Goal: Information Seeking & Learning: Learn about a topic

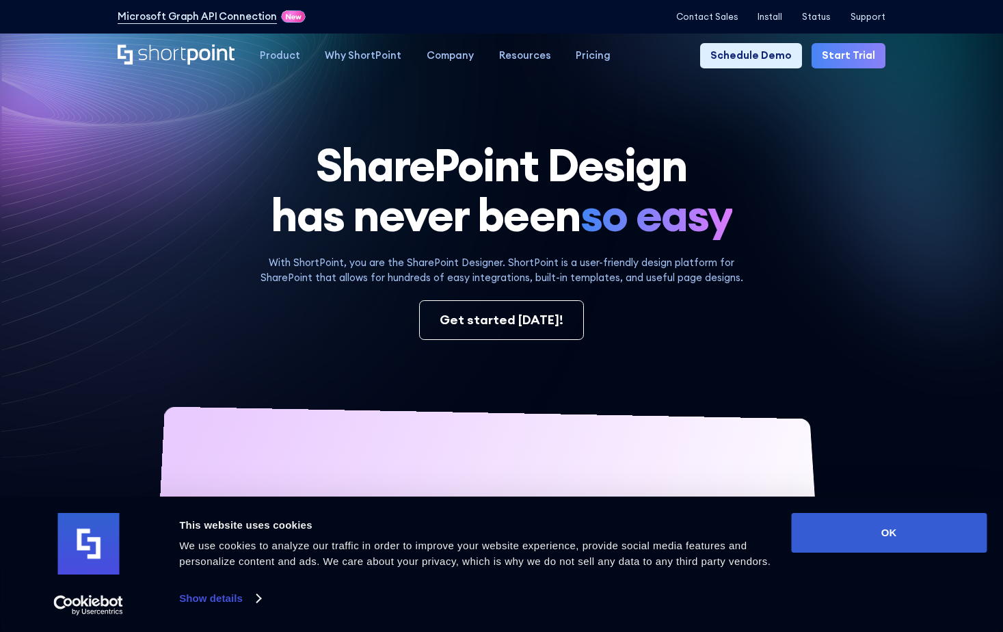
click at [880, 540] on button "OK" at bounding box center [888, 533] width 195 height 40
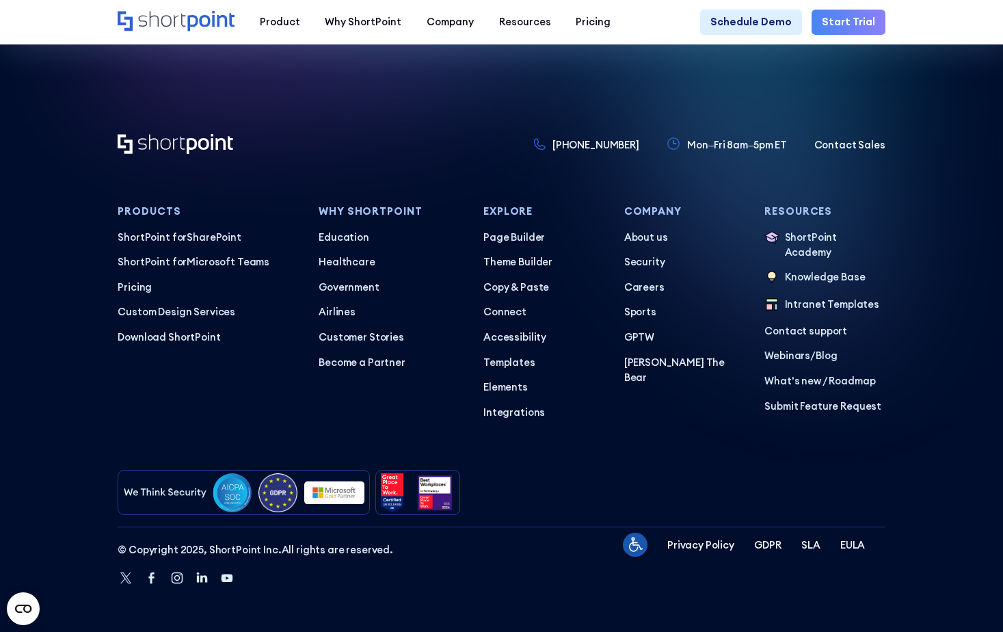
scroll to position [6152, 0]
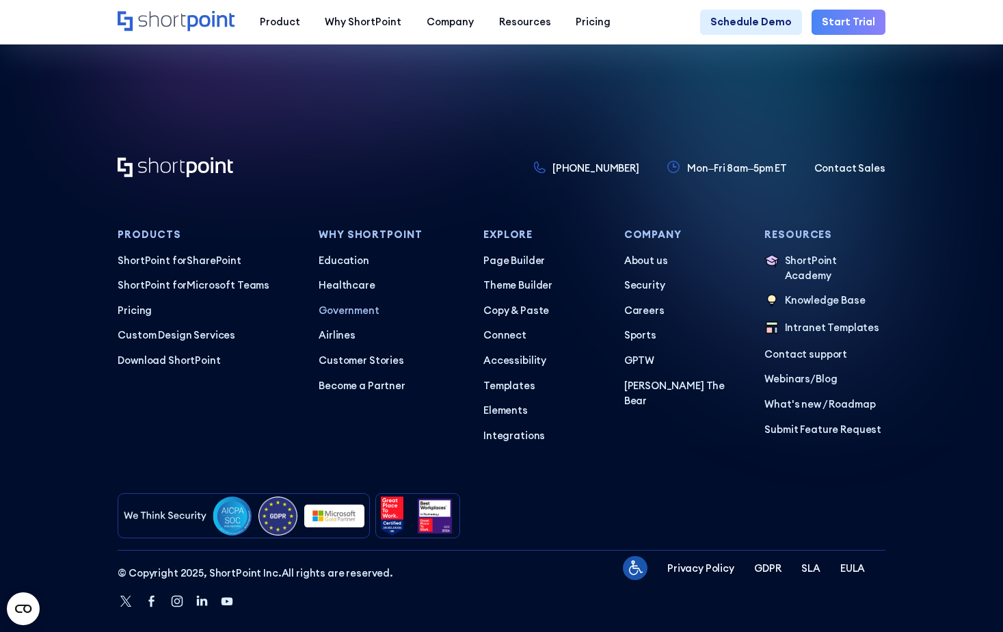
click at [332, 318] on p "Government" at bounding box center [390, 310] width 145 height 15
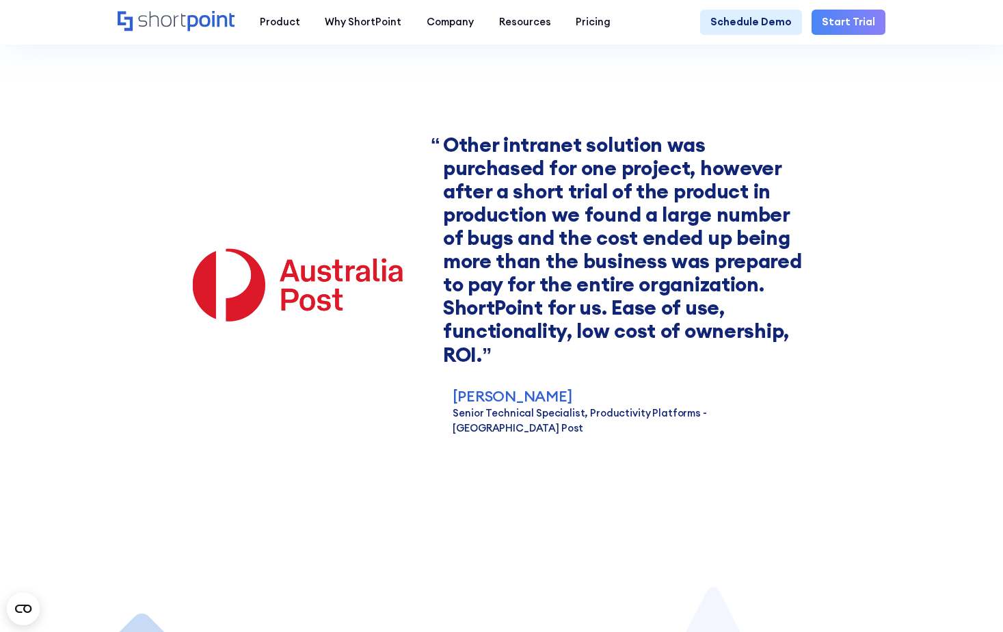
scroll to position [1367, 0]
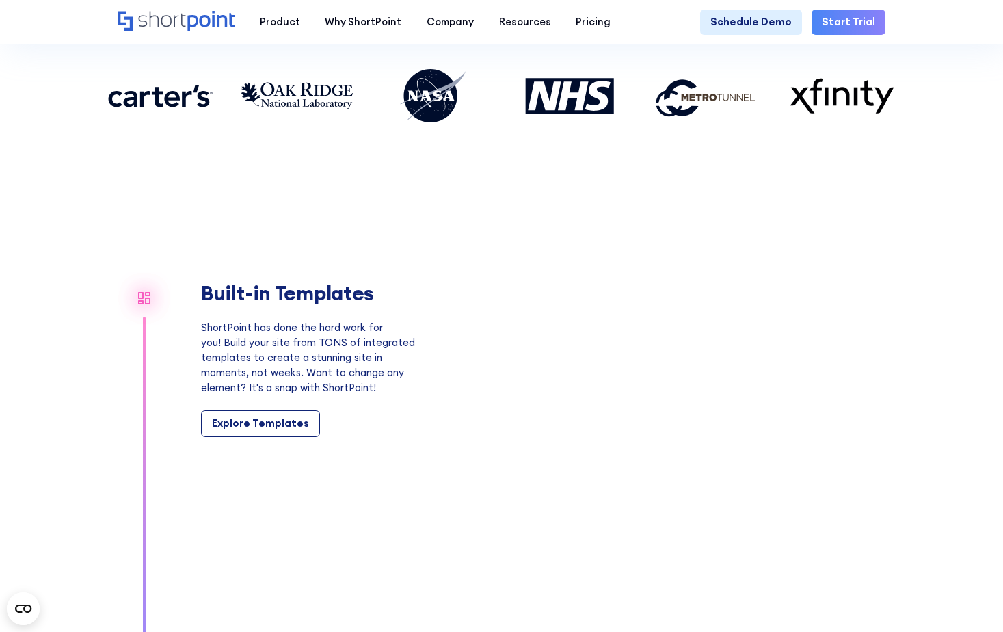
scroll to position [1094, 0]
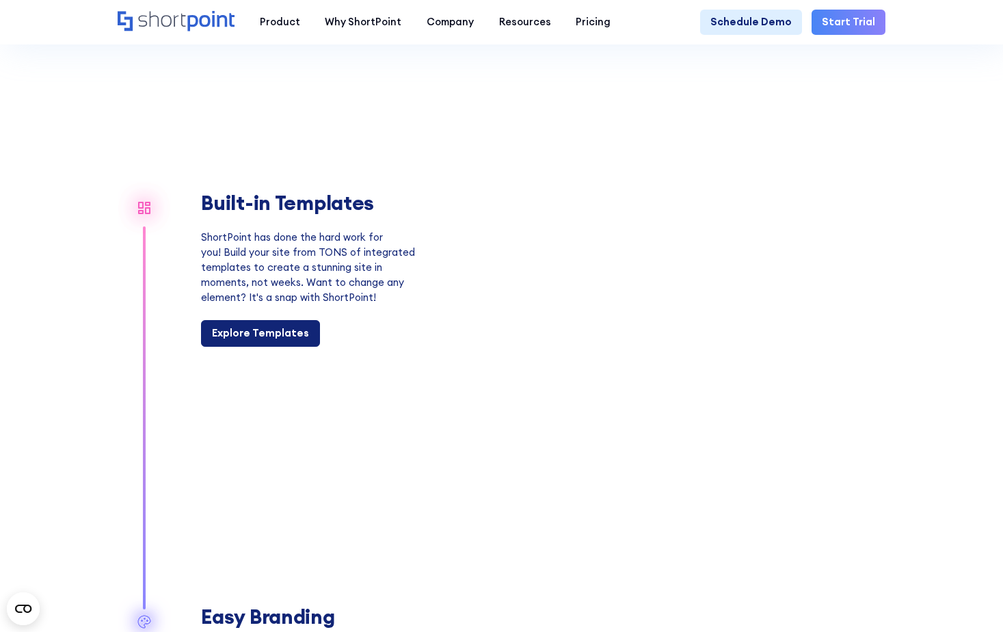
click at [233, 340] on div "Explore Templates" at bounding box center [260, 332] width 97 height 15
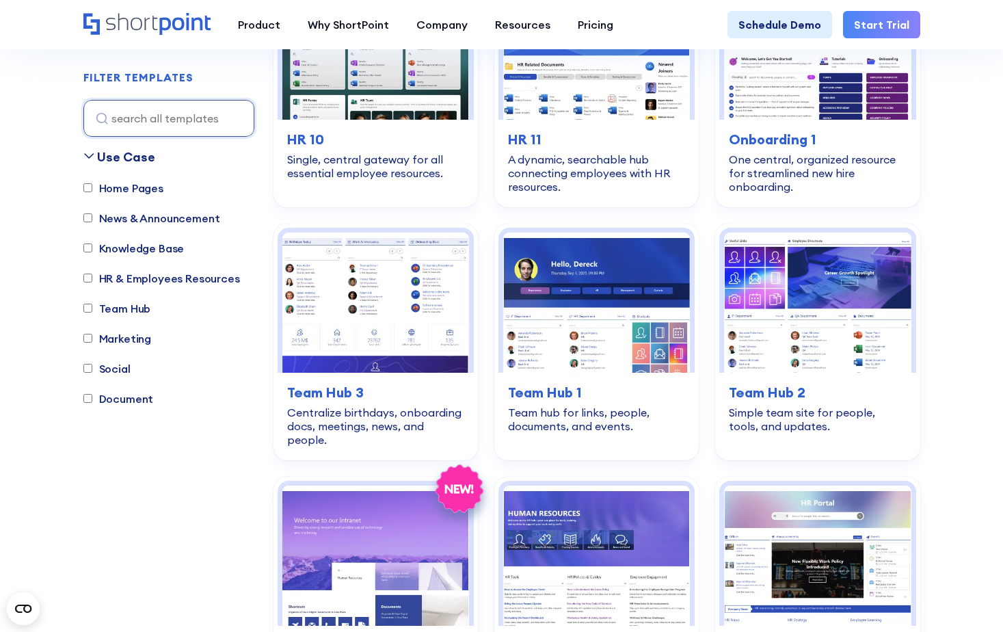
scroll to position [1435, 0]
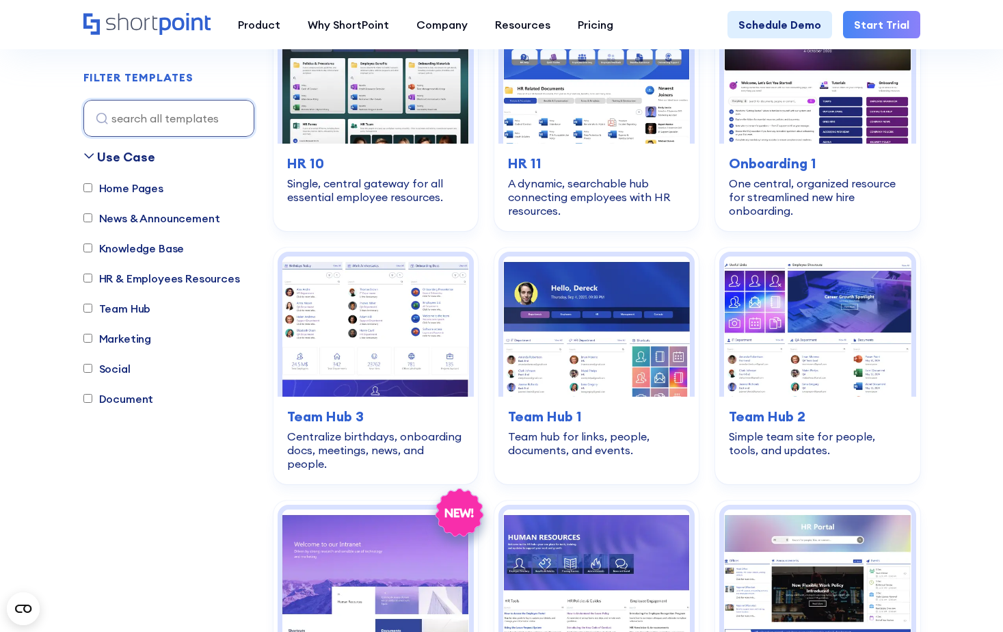
click at [799, 331] on img at bounding box center [817, 326] width 187 height 140
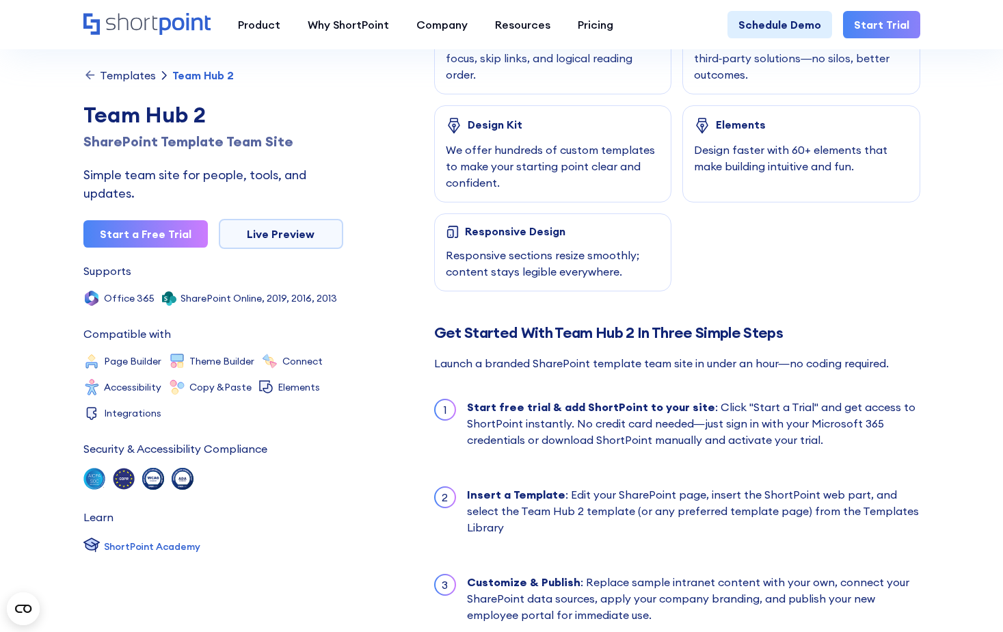
scroll to position [957, 0]
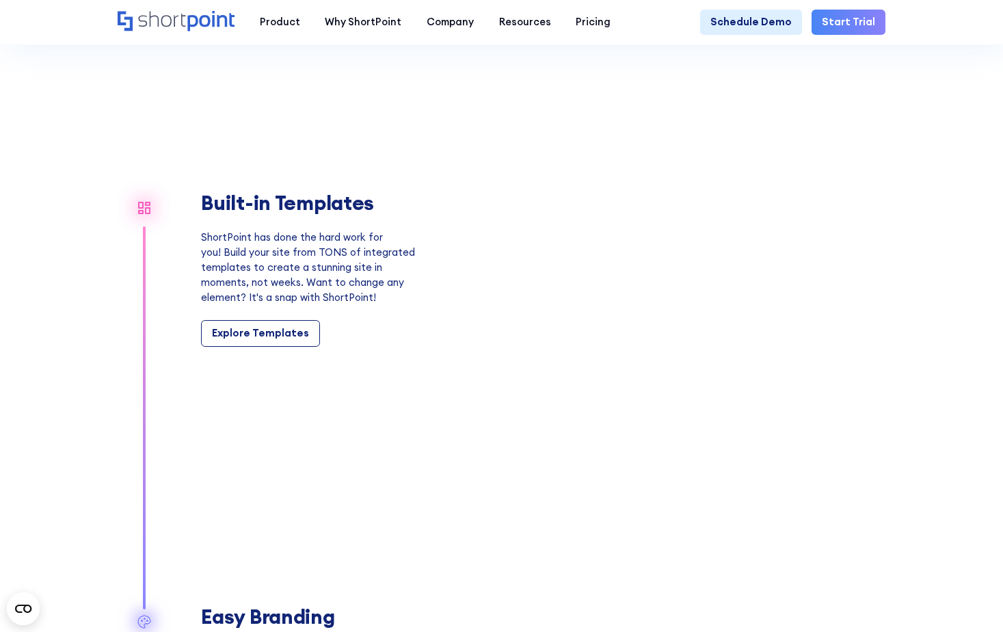
scroll to position [1025, 0]
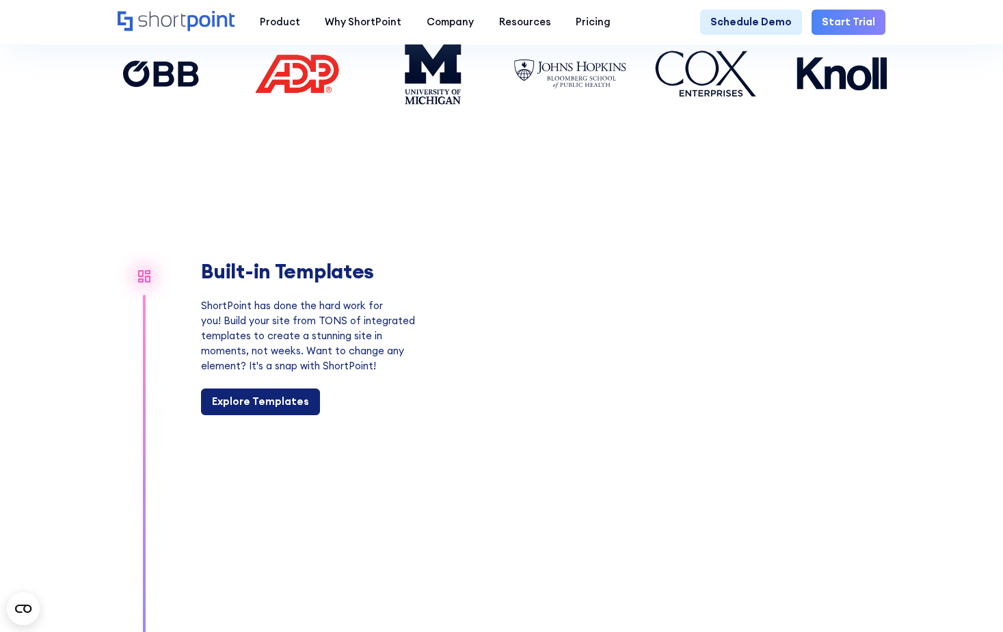
click at [246, 409] on div "Explore Templates" at bounding box center [260, 401] width 97 height 15
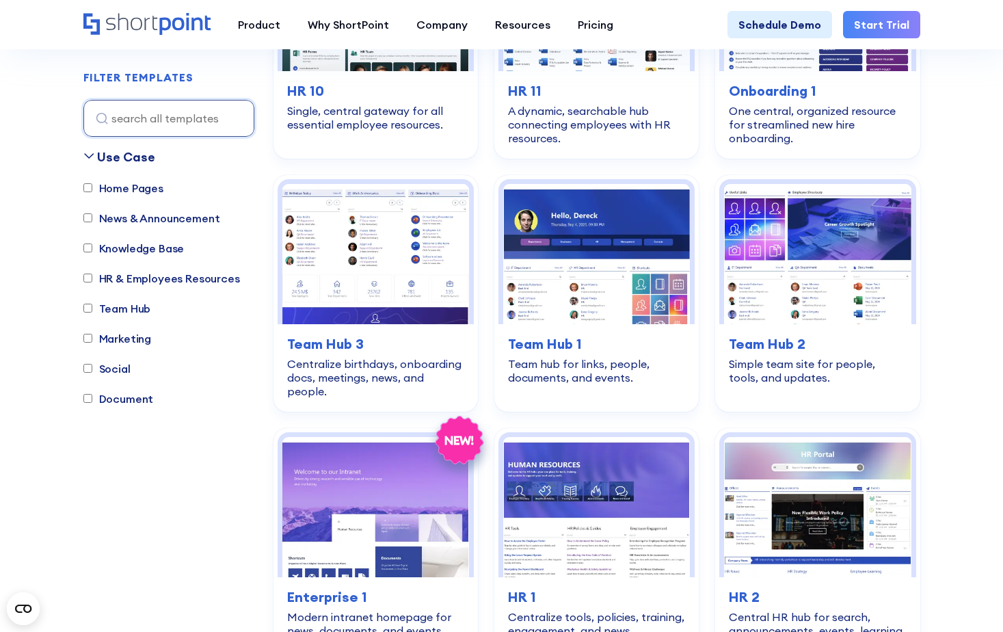
scroll to position [1572, 0]
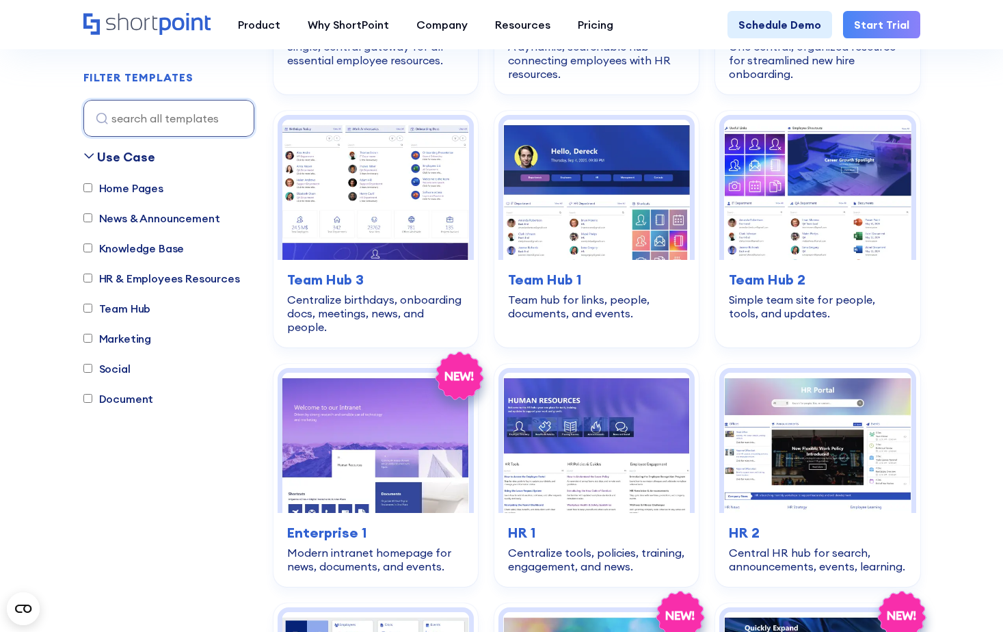
click at [398, 414] on img at bounding box center [375, 442] width 187 height 140
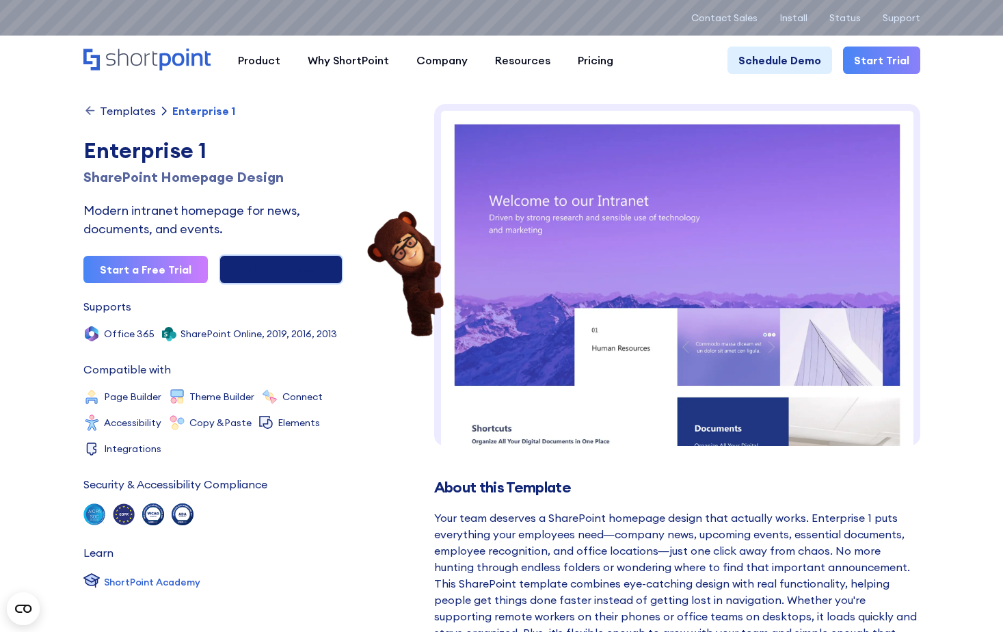
click at [282, 271] on link "Live Preview" at bounding box center [281, 269] width 124 height 30
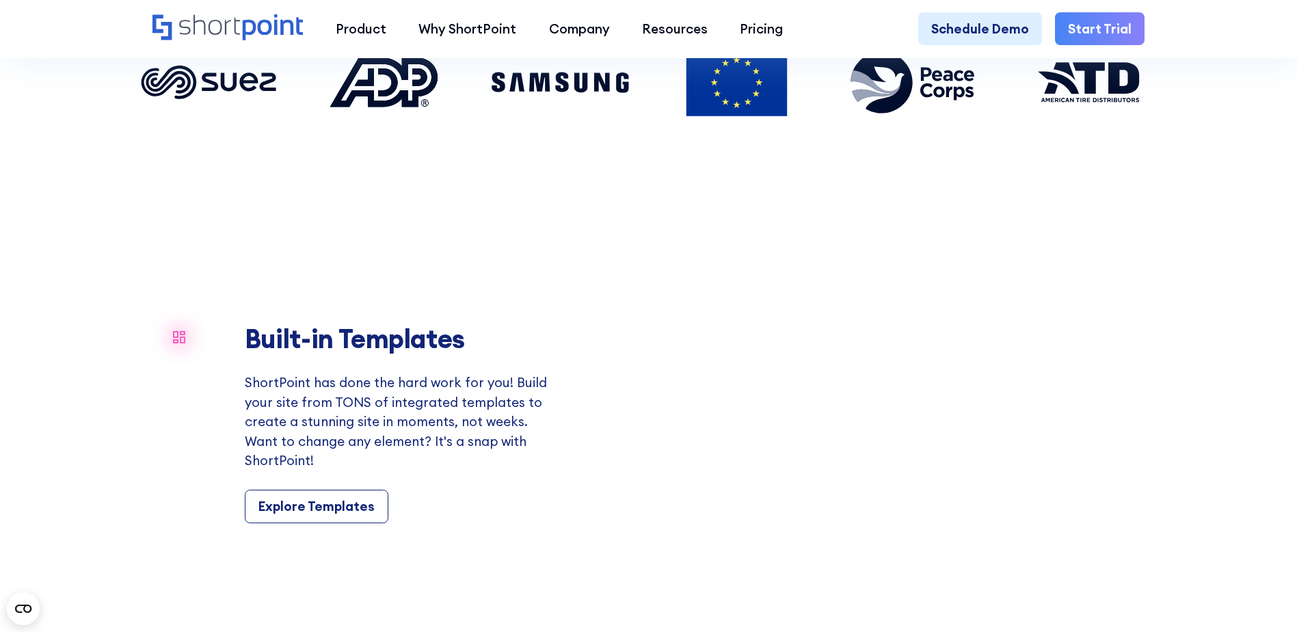
scroll to position [1367, 0]
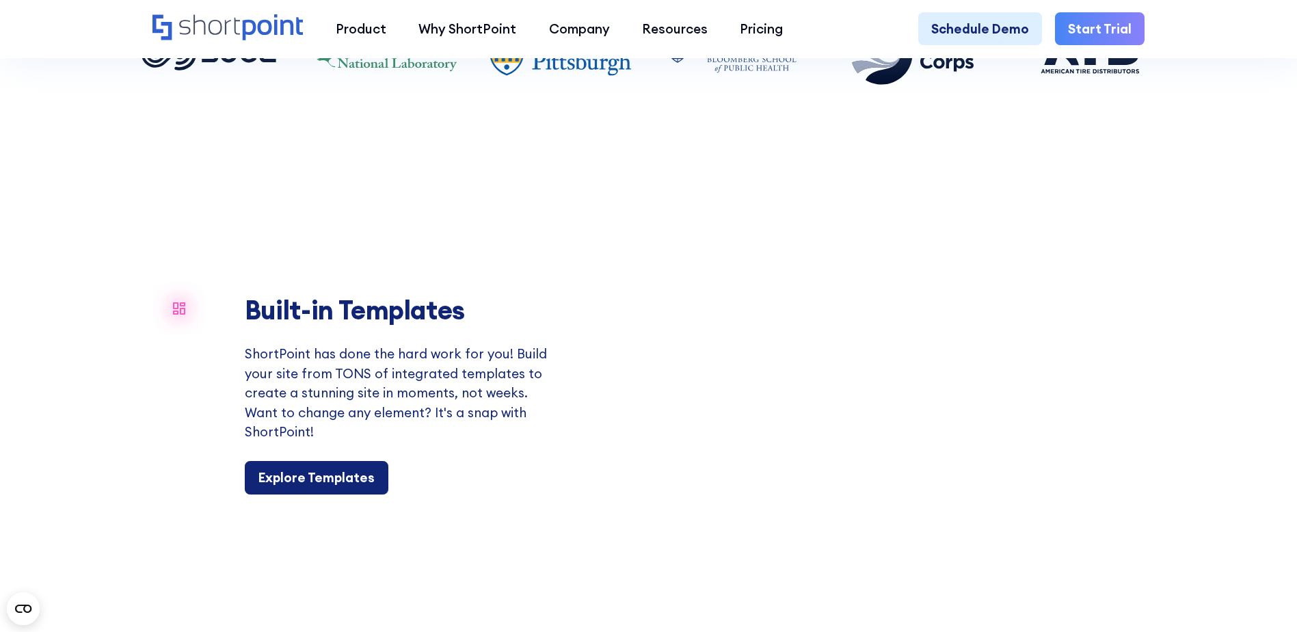
click at [314, 487] on div "Explore Templates" at bounding box center [316, 476] width 116 height 19
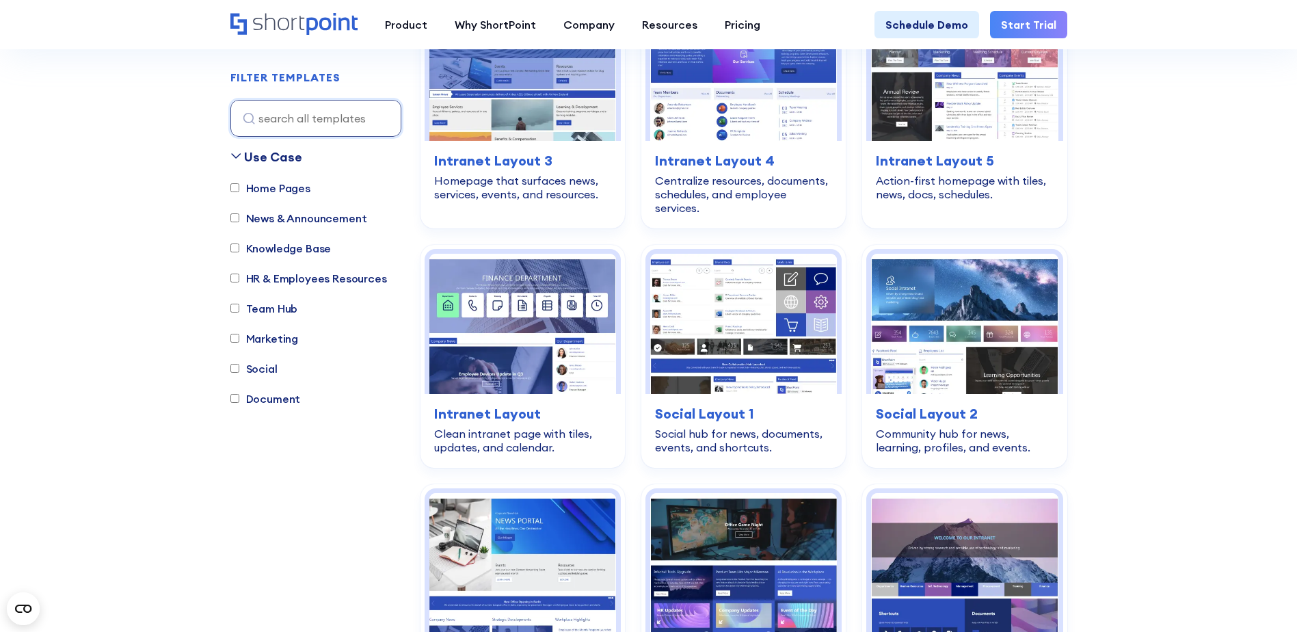
scroll to position [2460, 0]
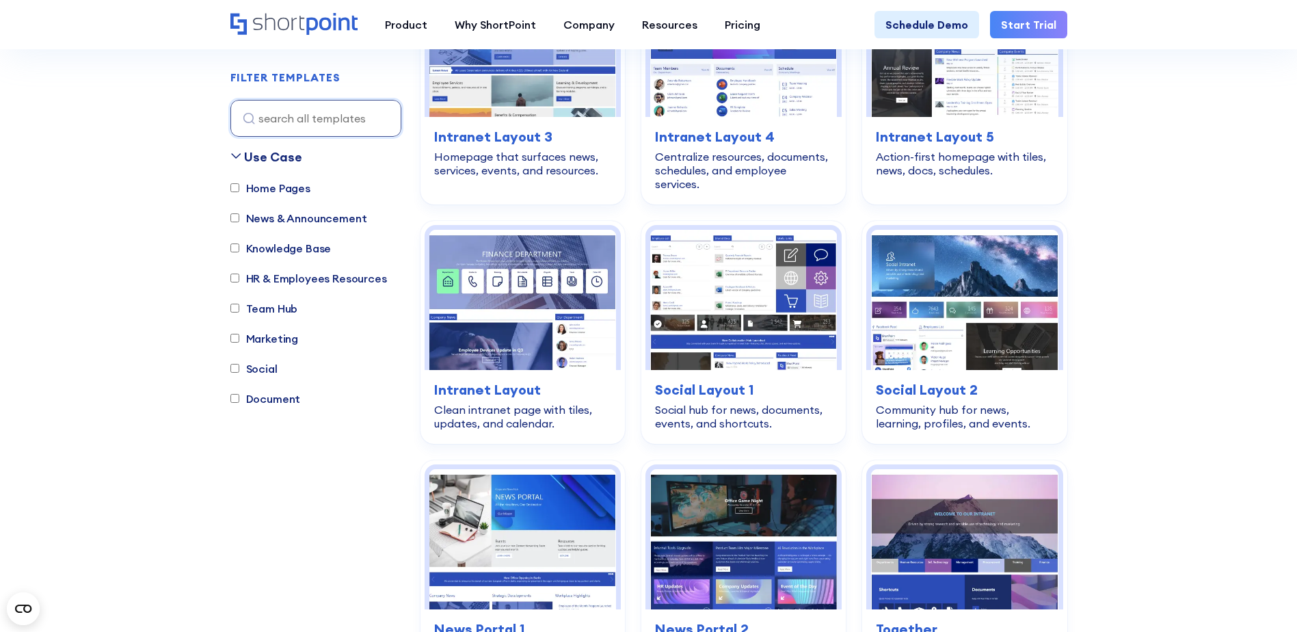
click at [486, 271] on img at bounding box center [522, 300] width 187 height 140
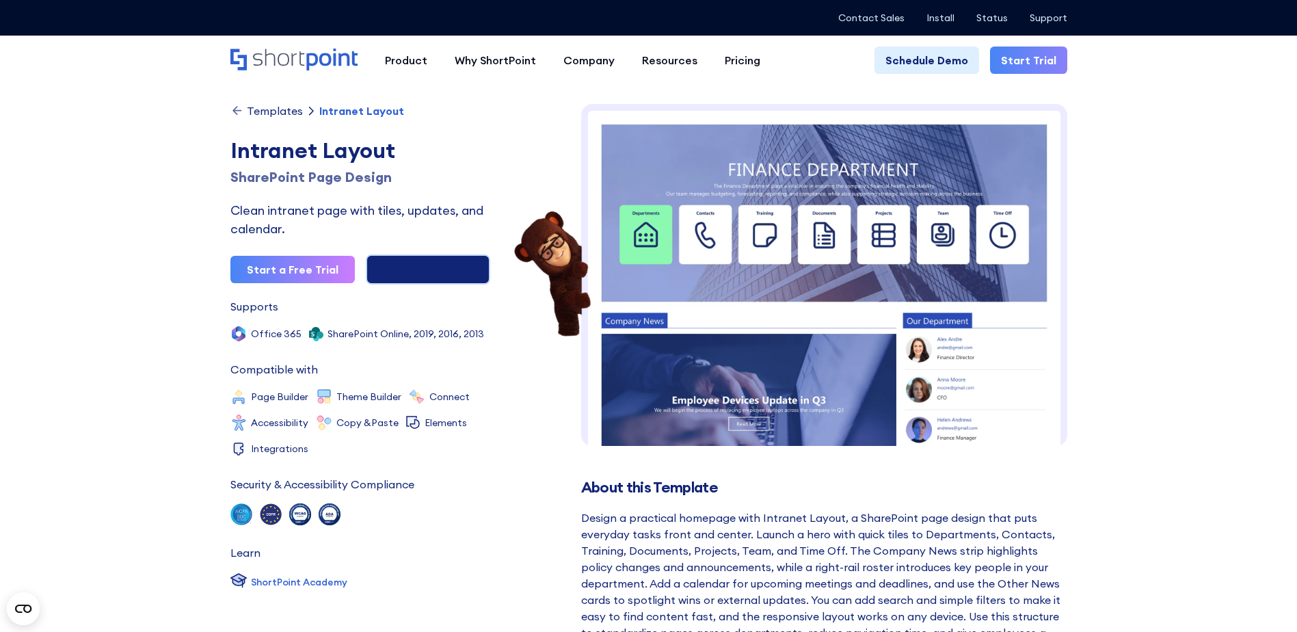
click at [411, 269] on link "Live Preview" at bounding box center [428, 269] width 124 height 30
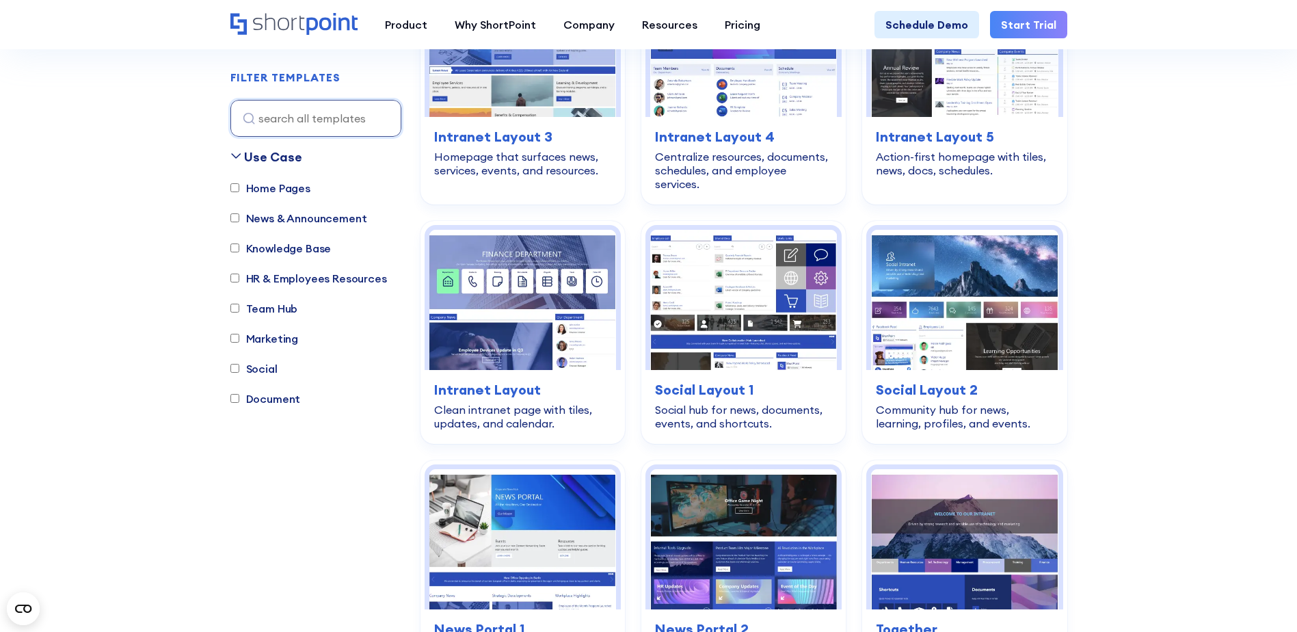
click at [717, 489] on img at bounding box center [743, 539] width 187 height 140
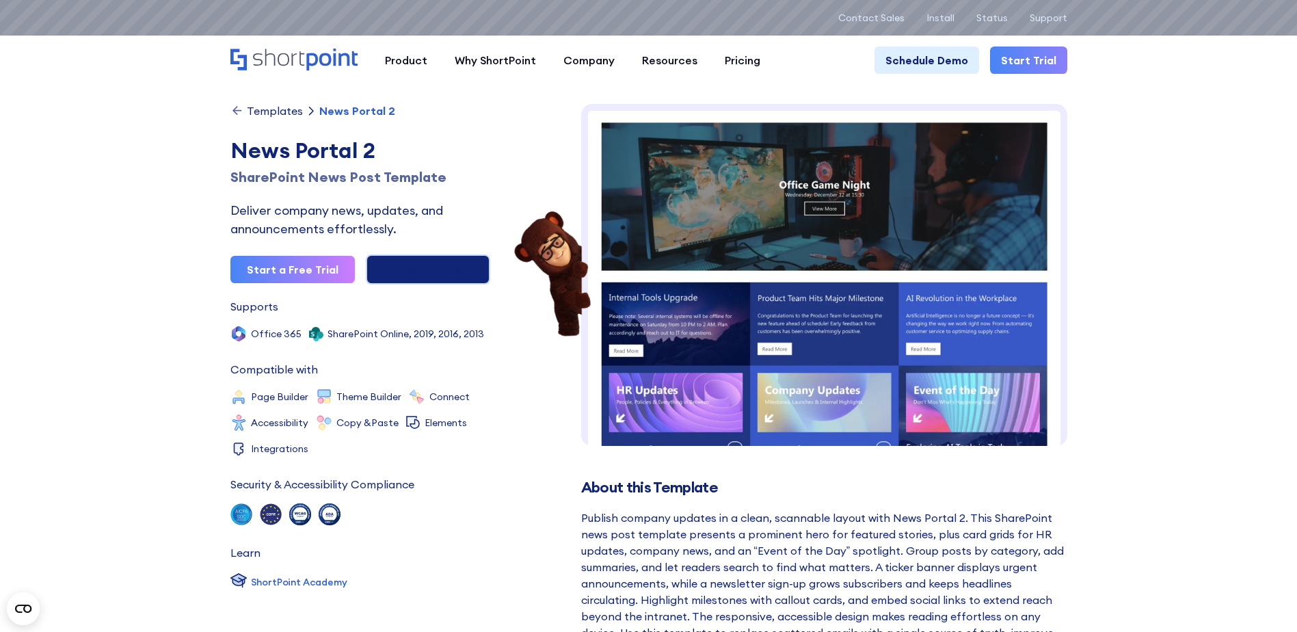
click at [421, 268] on link "Live Preview" at bounding box center [428, 269] width 124 height 30
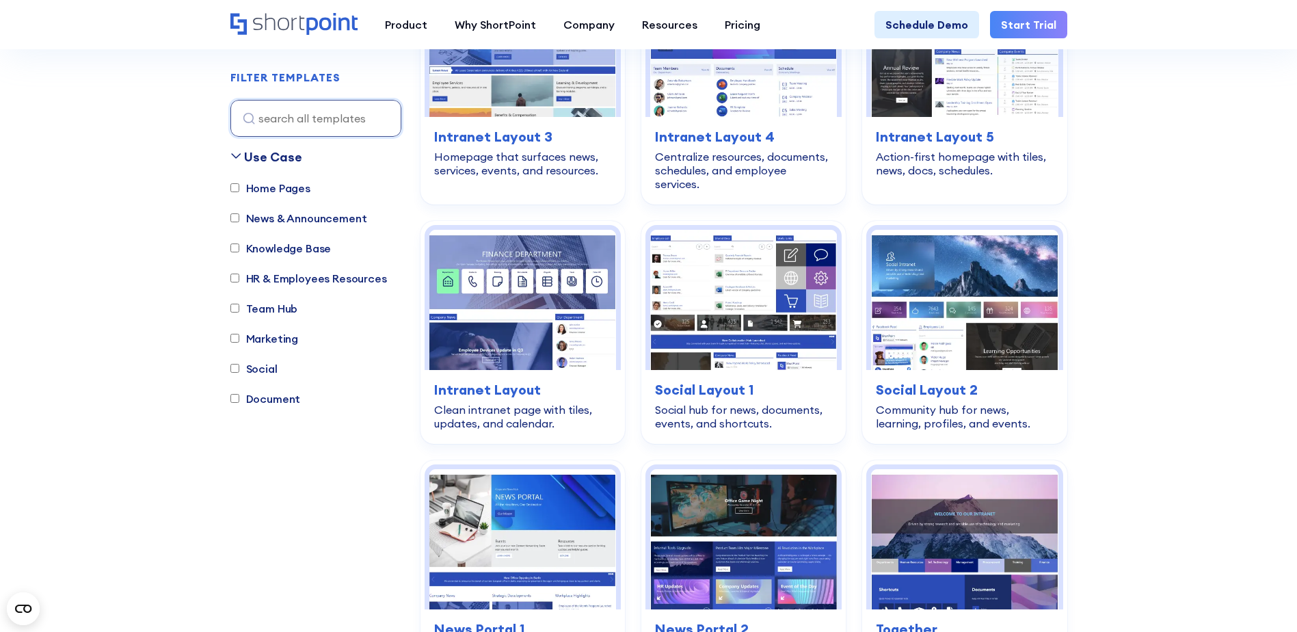
drag, startPoint x: 208, startPoint y: 568, endPoint x: 226, endPoint y: 539, distance: 34.3
